Goal: Navigation & Orientation: Find specific page/section

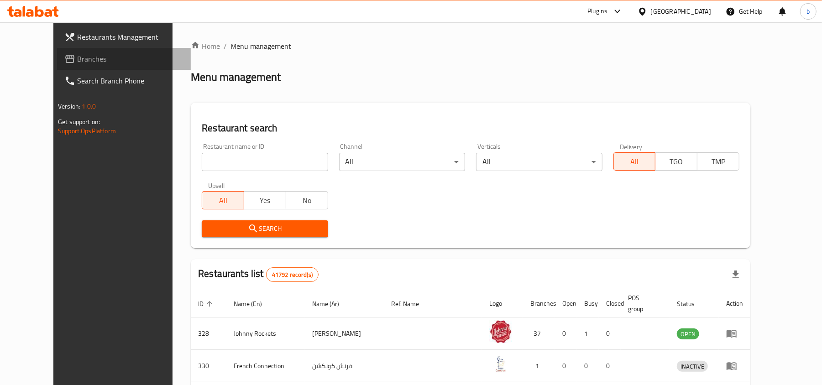
click at [77, 62] on span "Branches" at bounding box center [130, 58] width 106 height 11
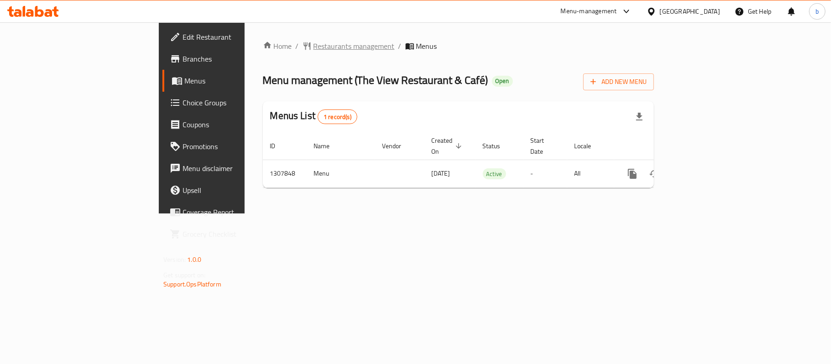
click at [314, 50] on span "Restaurants management" at bounding box center [354, 46] width 81 height 11
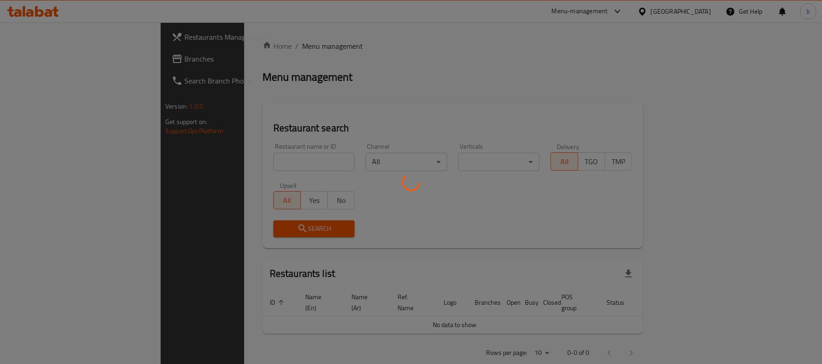
click at [81, 64] on div at bounding box center [411, 182] width 822 height 364
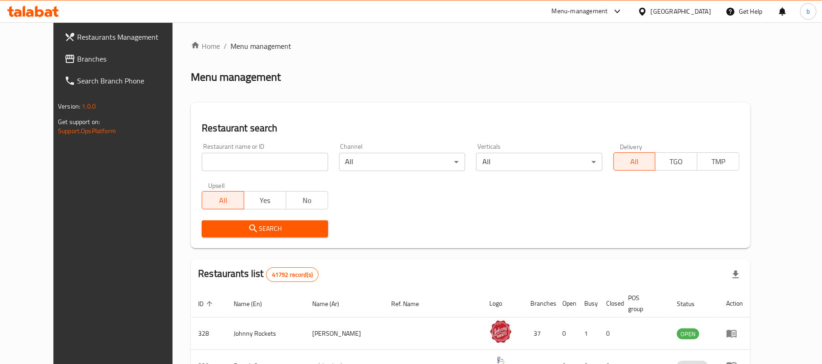
click at [81, 64] on link "Branches" at bounding box center [124, 59] width 134 height 22
